Goal: Information Seeking & Learning: Learn about a topic

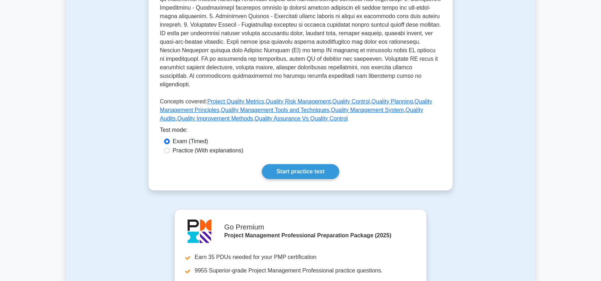
scroll to position [213, 0]
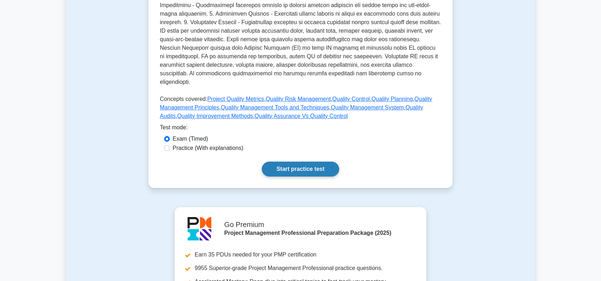
click at [280, 162] on link "Start practice test" at bounding box center [300, 169] width 77 height 15
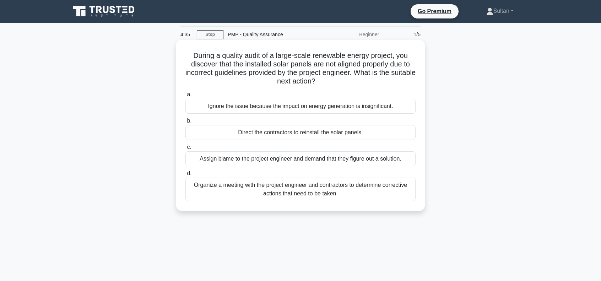
click at [263, 195] on div "Organize a meeting with the project engineer and contractors to determine corre…" at bounding box center [301, 189] width 230 height 23
click at [186, 176] on input "d. Organize a meeting with the project engineer and contractors to determine co…" at bounding box center [186, 173] width 0 height 5
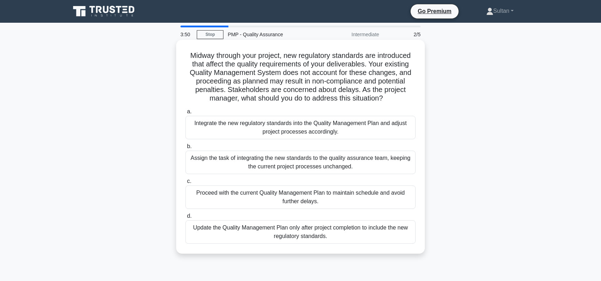
click at [343, 127] on div "Integrate the new regulatory standards into the Quality Management Plan and adj…" at bounding box center [301, 127] width 230 height 23
click at [186, 114] on input "a. Integrate the new regulatory standards into the Quality Management Plan and …" at bounding box center [186, 111] width 0 height 5
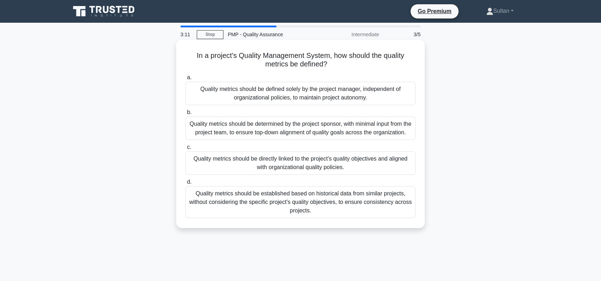
click at [270, 159] on div "Quality metrics should be directly linked to the project's quality objectives a…" at bounding box center [301, 162] width 230 height 23
click at [186, 150] on input "c. Quality metrics should be directly linked to the project's quality objective…" at bounding box center [186, 147] width 0 height 5
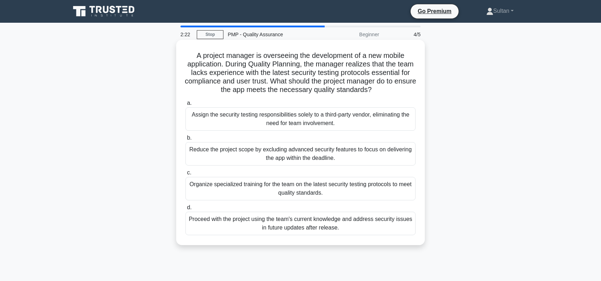
click at [316, 200] on div "Organize specialized training for the team on the latest security testing proto…" at bounding box center [301, 188] width 230 height 23
click at [186, 175] on input "c. Organize specialized training for the team on the latest security testing pr…" at bounding box center [186, 173] width 0 height 5
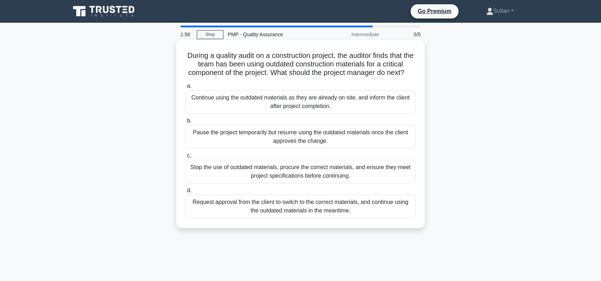
click at [285, 181] on div "Stop the use of outdated materials, procure the correct materials, and ensure t…" at bounding box center [301, 171] width 230 height 23
click at [186, 158] on input "c. Stop the use of outdated materials, procure the correct materials, and ensur…" at bounding box center [186, 156] width 0 height 5
